Goal: Task Accomplishment & Management: Manage account settings

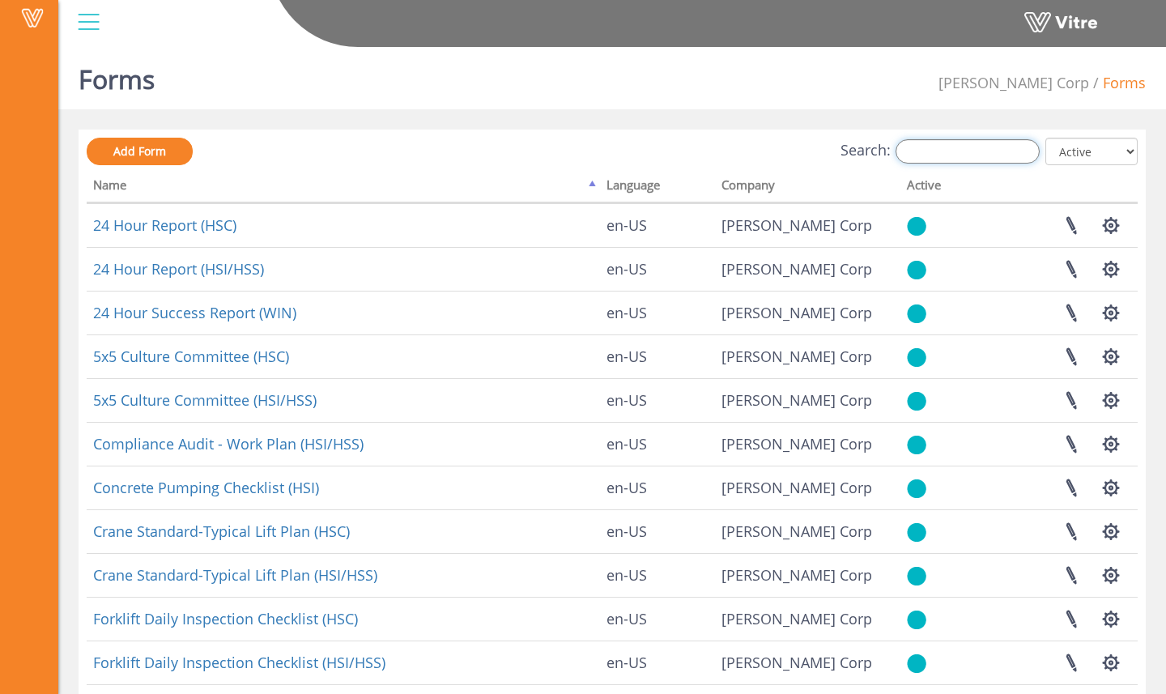
click at [987, 156] on input "Search:" at bounding box center [967, 151] width 144 height 24
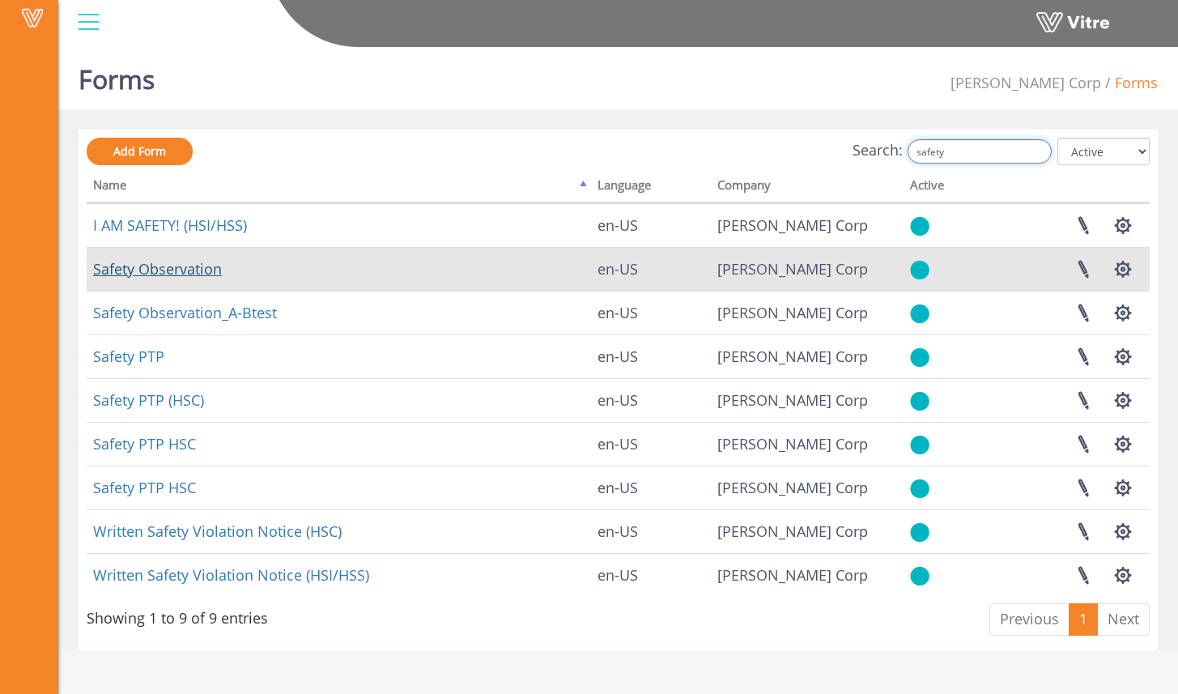
type input "safety"
click at [200, 268] on link "Safety Observation" at bounding box center [157, 268] width 129 height 19
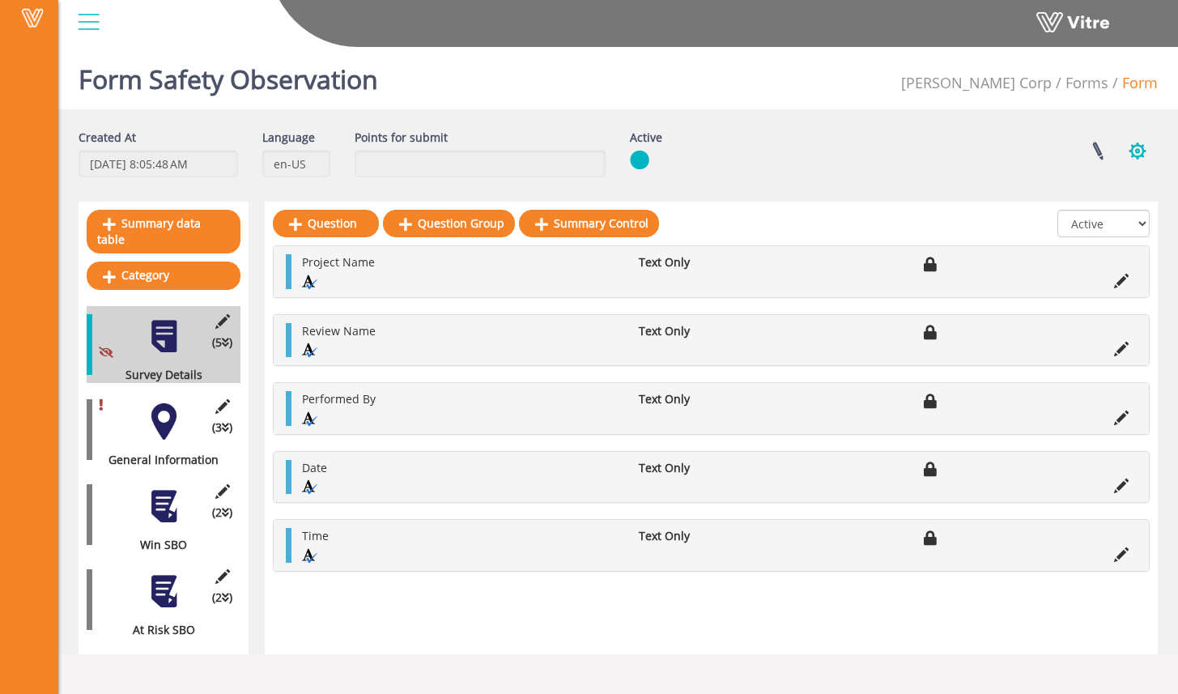
click at [1138, 151] on button "button" at bounding box center [1137, 151] width 40 height 43
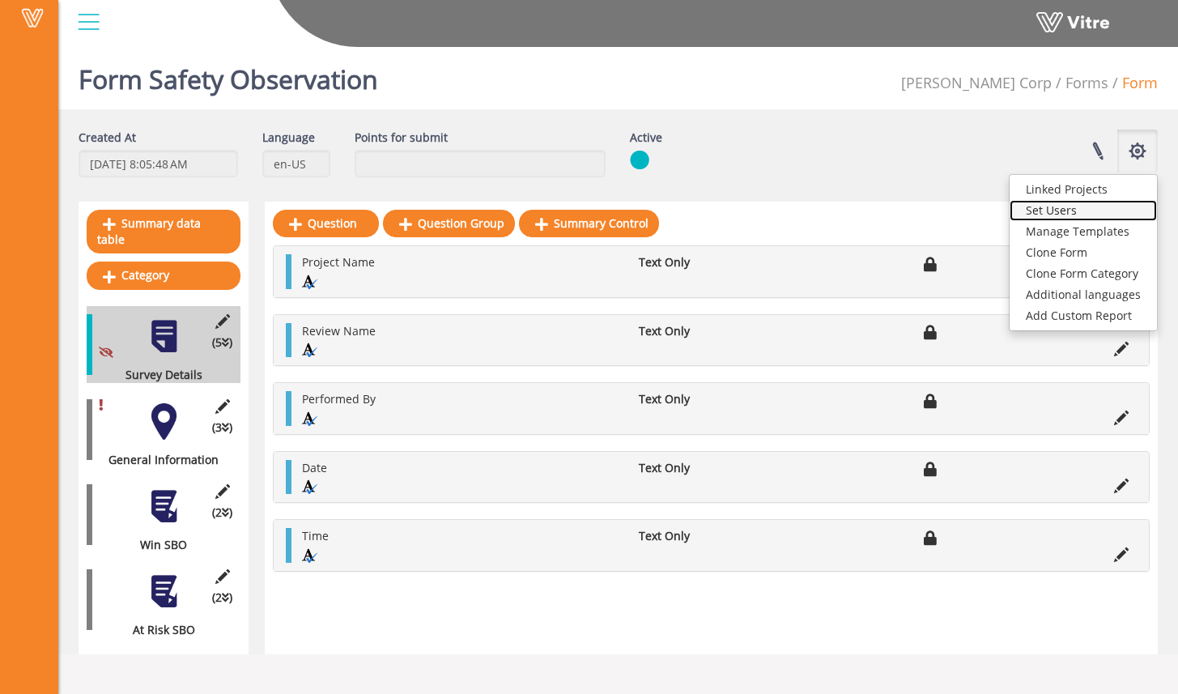
click at [1102, 208] on link "Set Users" at bounding box center [1082, 210] width 147 height 21
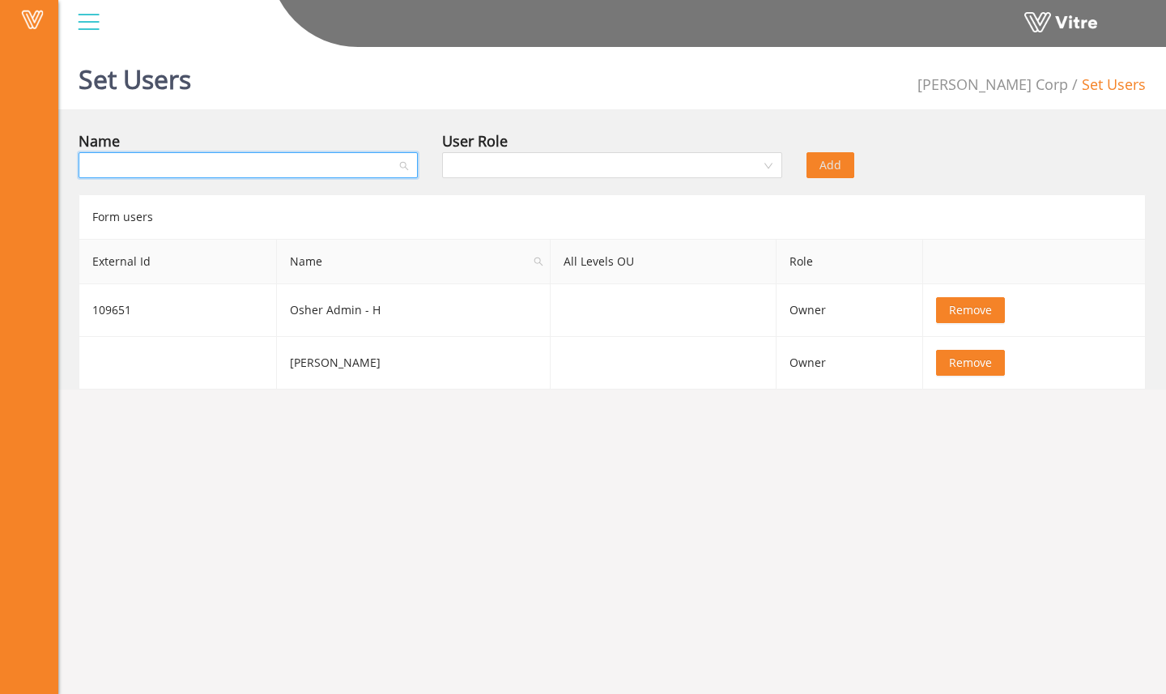
click at [280, 164] on input "search" at bounding box center [242, 165] width 308 height 24
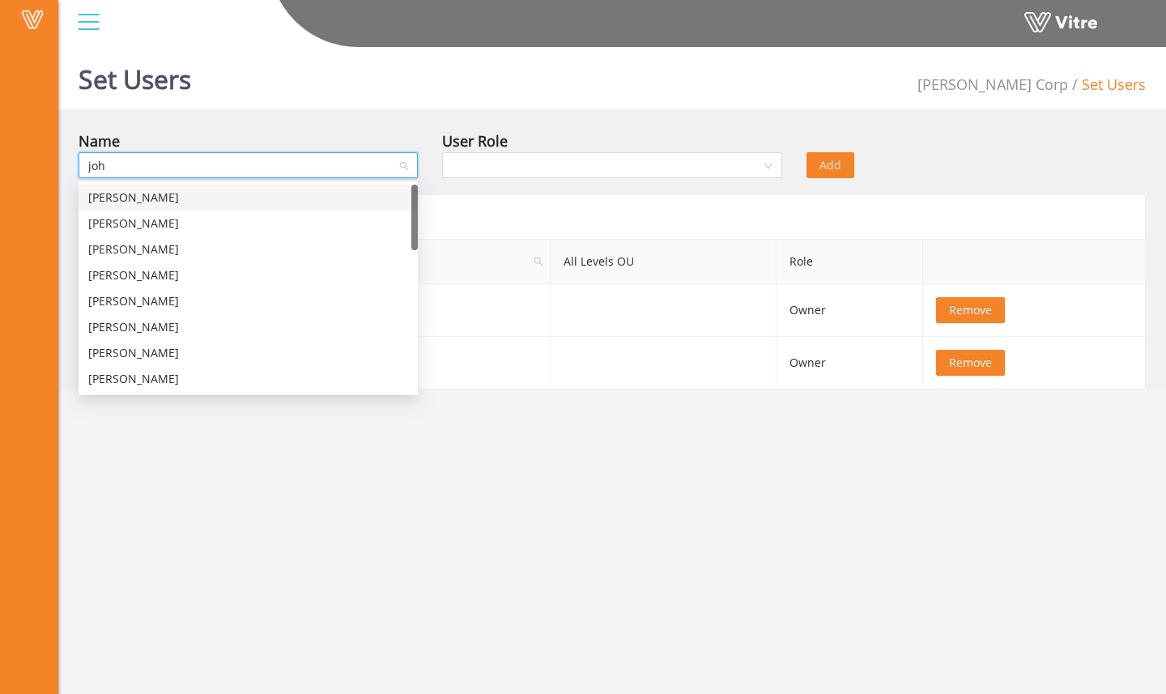
type input "john"
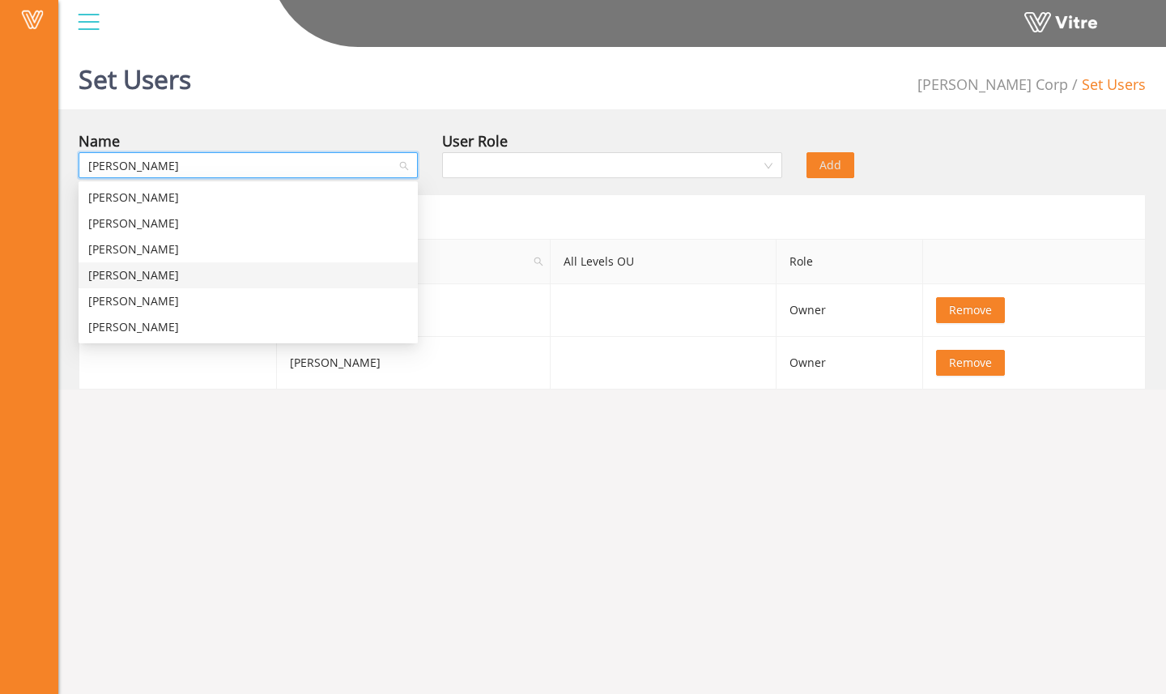
click at [249, 272] on div "John Byrd" at bounding box center [248, 275] width 320 height 18
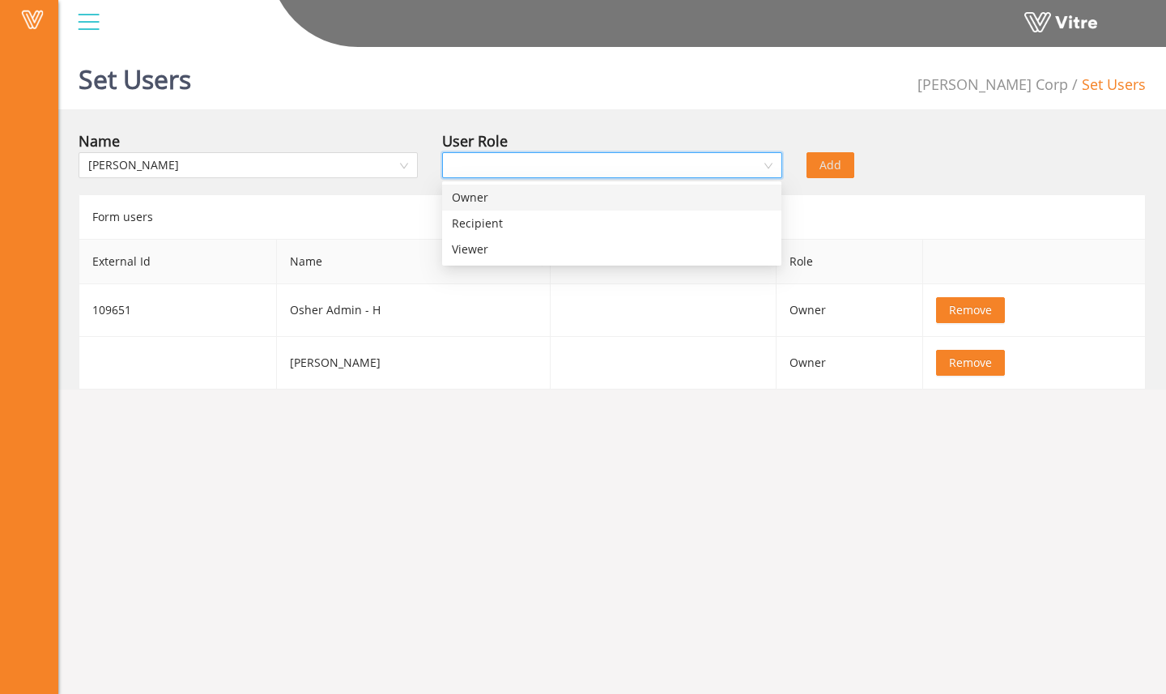
click at [588, 169] on input "search" at bounding box center [606, 165] width 308 height 24
click at [581, 197] on div "Owner" at bounding box center [612, 198] width 320 height 18
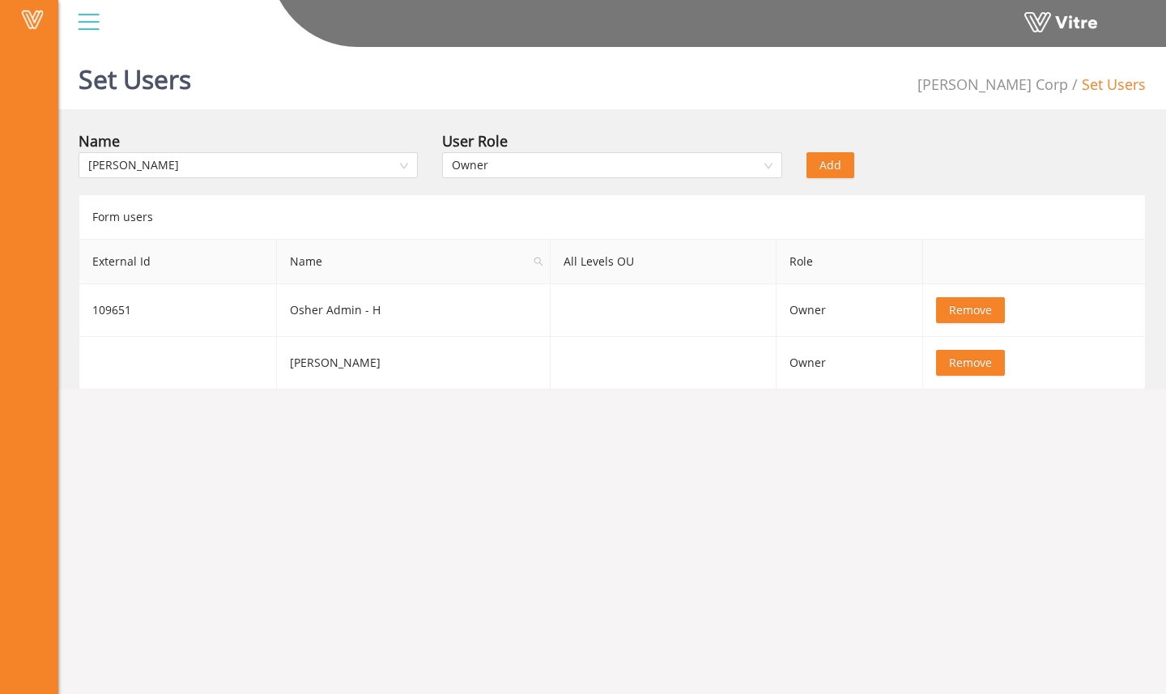
click at [830, 172] on span "Add" at bounding box center [830, 165] width 22 height 18
